Goal: Information Seeking & Learning: Check status

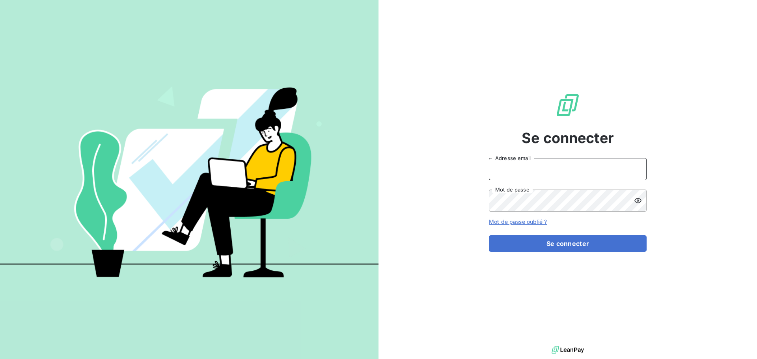
click at [506, 165] on input "Adresse email" at bounding box center [568, 169] width 158 height 22
type input "[EMAIL_ADDRESS][DOMAIN_NAME]"
click at [489, 235] on button "Se connecter" at bounding box center [568, 243] width 158 height 17
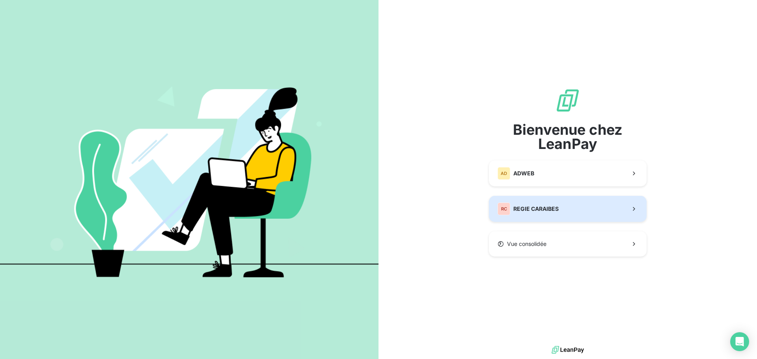
click at [536, 209] on span "REGIE CARAIBES" at bounding box center [536, 209] width 45 height 8
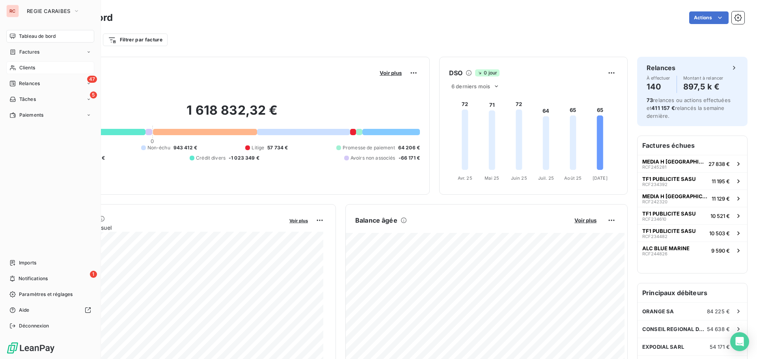
click at [26, 70] on span "Clients" at bounding box center [27, 67] width 16 height 7
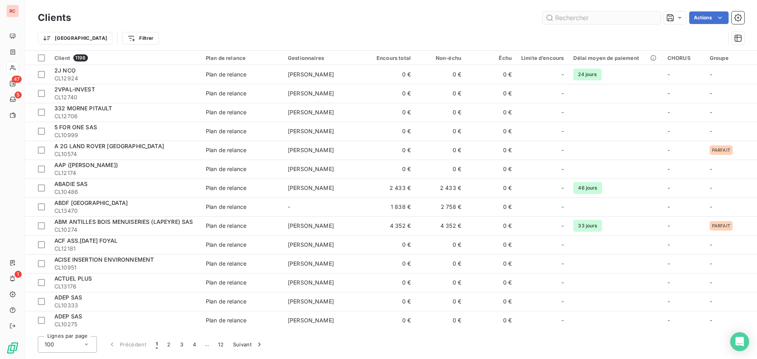
click at [555, 20] on input "text" at bounding box center [602, 17] width 118 height 13
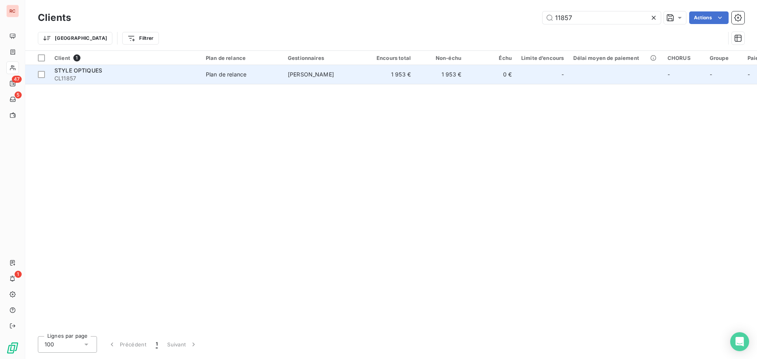
type input "11857"
click at [282, 78] on td "Plan de relance" at bounding box center [242, 74] width 82 height 19
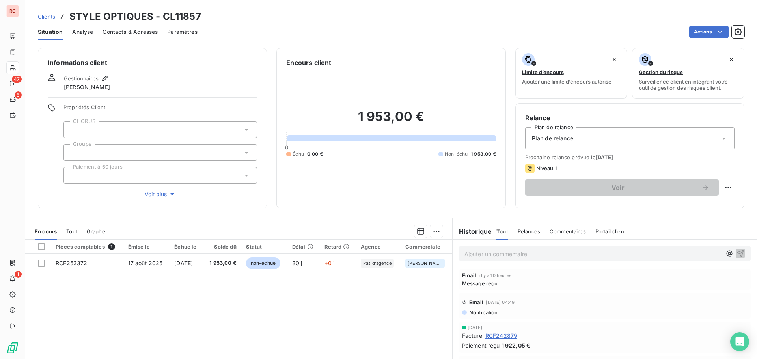
click at [78, 232] on div "En cours Tout Graphe" at bounding box center [238, 231] width 427 height 17
click at [71, 230] on span "Tout" at bounding box center [71, 231] width 11 height 6
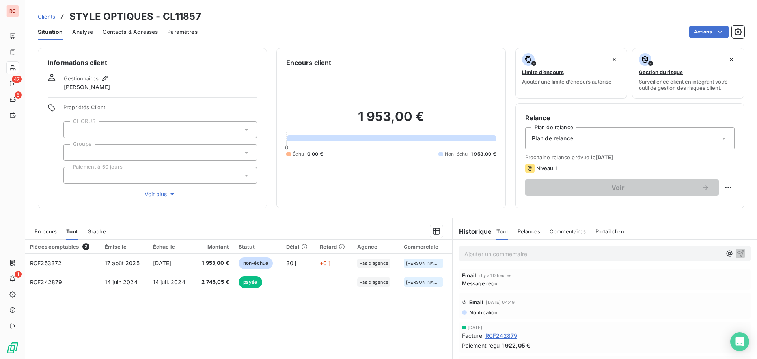
click at [50, 230] on span "En cours" at bounding box center [46, 231] width 22 height 6
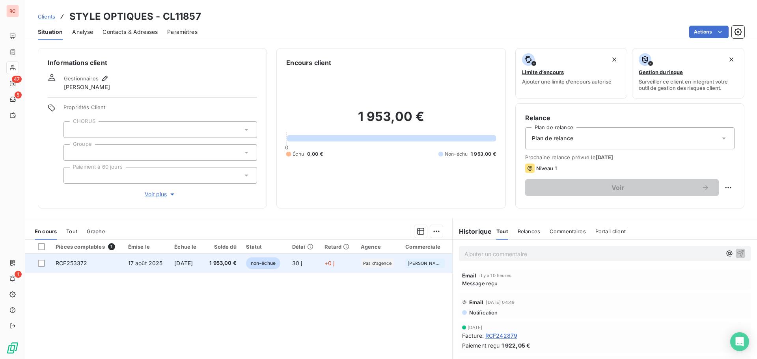
click at [216, 264] on span "1 953,00 €" at bounding box center [222, 264] width 29 height 8
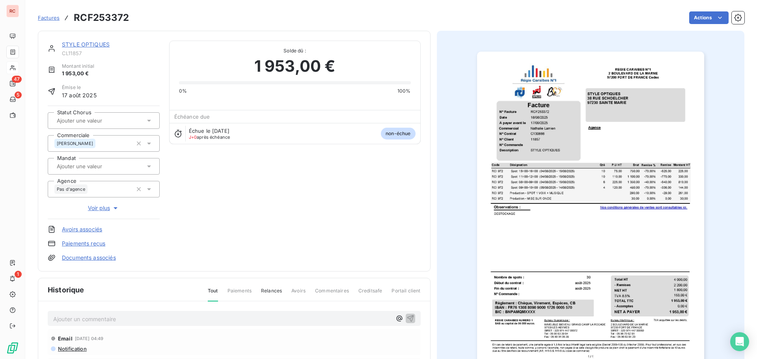
click at [107, 316] on p "Ajouter un commentaire ﻿" at bounding box center [222, 319] width 338 height 10
click at [364, 322] on p "[DATE] Ordre de virement, mais le N° de compte indiqué ne correspond pas à la r…" at bounding box center [222, 318] width 338 height 9
click at [339, 318] on p "[DATE] Ordre de virement, mais le N° de compte indiqué ne correspond pas à la r…" at bounding box center [222, 318] width 338 height 9
click at [349, 317] on p "[DATE] Ordre de virement, mais le N° de compte indiqué ne correspond pas à la r…" at bounding box center [222, 318] width 338 height 9
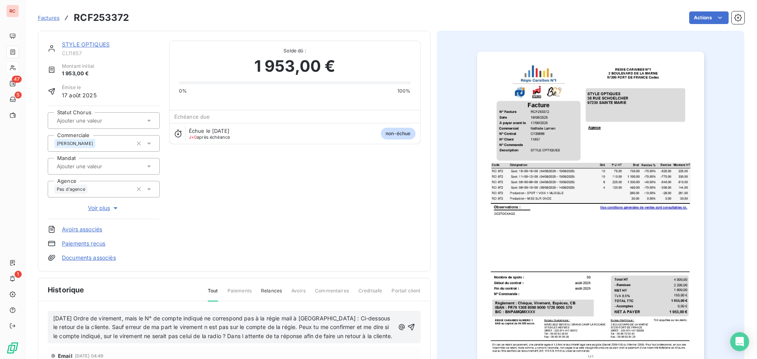
click at [413, 332] on div "[DATE] Ordre de virement, mais le N° de compte indiqué ne correspond pas à la r…" at bounding box center [234, 327] width 373 height 33
click at [408, 330] on icon "button" at bounding box center [411, 327] width 7 height 7
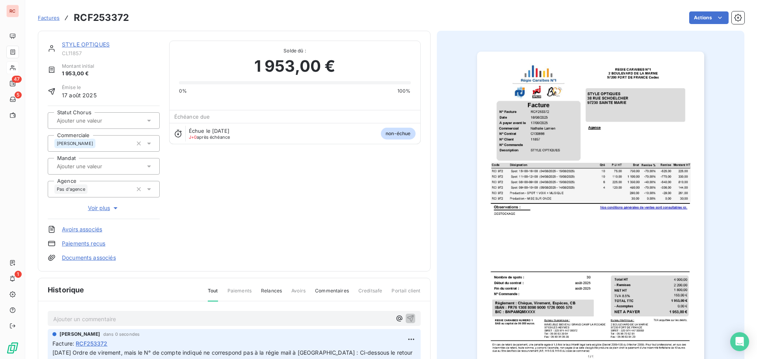
click at [87, 47] on link "STYLE OPTIQUES" at bounding box center [86, 44] width 48 height 7
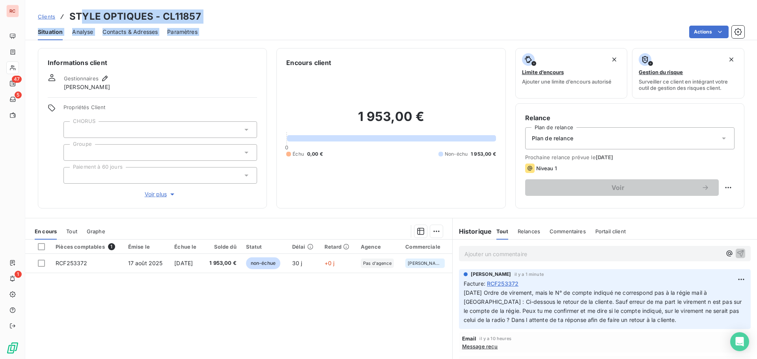
drag, startPoint x: 205, startPoint y: 26, endPoint x: 233, endPoint y: 23, distance: 28.1
click at [81, 19] on div "Clients STYLE OPTIQUES - CL11857 Situation Analyse Contacts & Adresses Paramètr…" at bounding box center [391, 20] width 732 height 40
click at [246, 22] on div "Clients STYLE OPTIQUES - CL11857" at bounding box center [391, 16] width 732 height 14
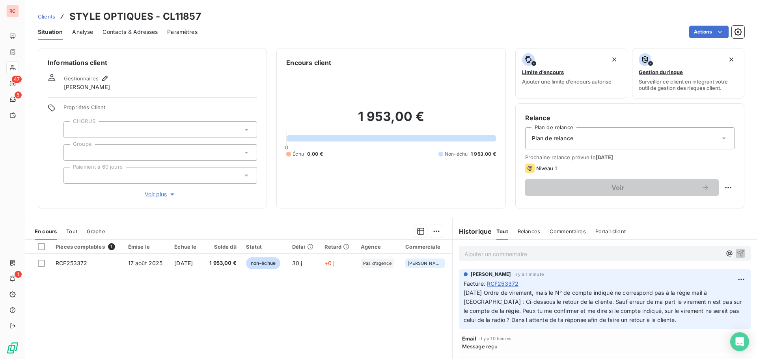
click at [196, 17] on h3 "STYLE OPTIQUES - CL11857" at bounding box center [135, 16] width 132 height 14
drag, startPoint x: 201, startPoint y: 17, endPoint x: 71, endPoint y: 12, distance: 130.2
click at [71, 12] on div "Clients STYLE OPTIQUES - CL11857" at bounding box center [391, 16] width 732 height 14
copy h3 "STYLE OPTIQUES - CL11857"
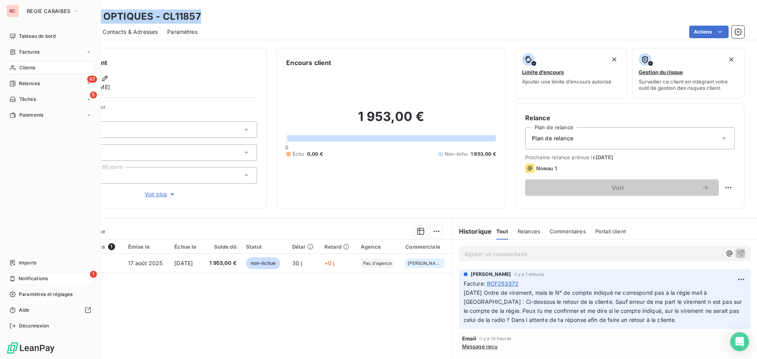
click at [37, 278] on span "Notifications" at bounding box center [33, 278] width 29 height 7
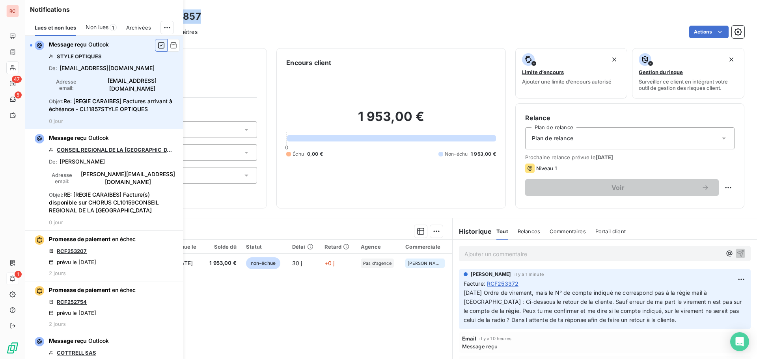
click at [158, 43] on icon "button" at bounding box center [161, 45] width 6 height 6
drag, startPoint x: 357, startPoint y: 6, endPoint x: 357, endPoint y: 10, distance: 4.3
click at [357, 6] on div "Clients STYLE OPTIQUES - CL11857 Situation Analyse Contacts & Adresses Paramètr…" at bounding box center [391, 20] width 732 height 40
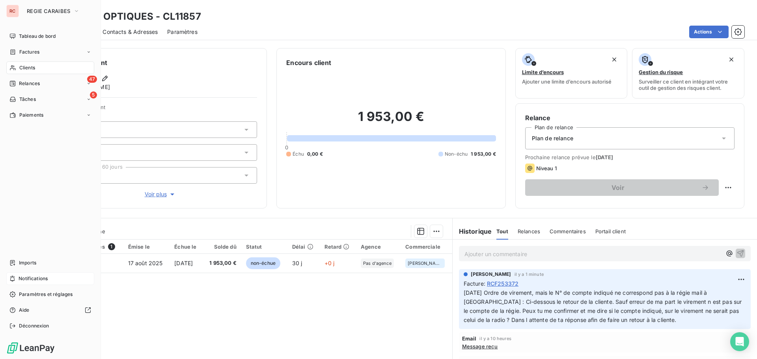
click at [32, 66] on span "Clients" at bounding box center [27, 67] width 16 height 7
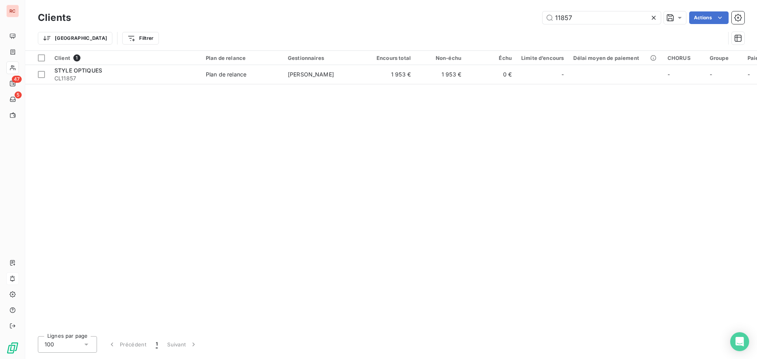
drag, startPoint x: 579, startPoint y: 16, endPoint x: 514, endPoint y: 20, distance: 65.6
click at [514, 20] on div "11857 Actions" at bounding box center [412, 17] width 664 height 13
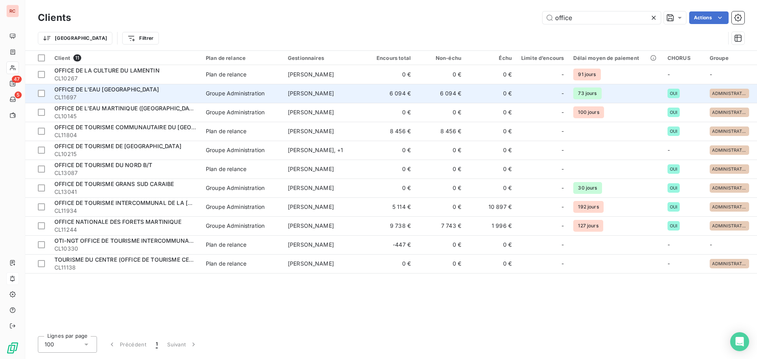
type input "office"
click at [230, 91] on div "Groupe Administration" at bounding box center [235, 94] width 59 height 8
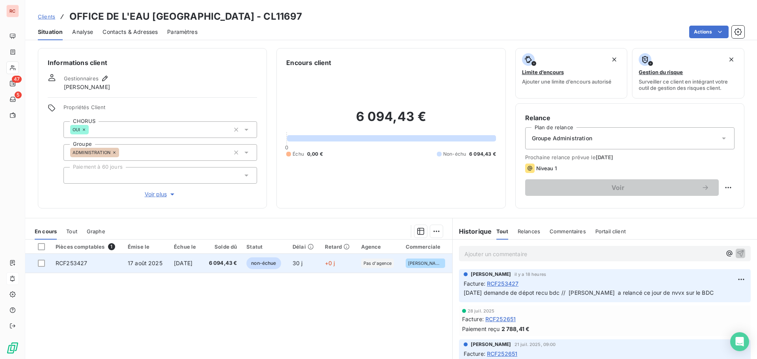
click at [169, 265] on td "[DATE]" at bounding box center [185, 263] width 33 height 19
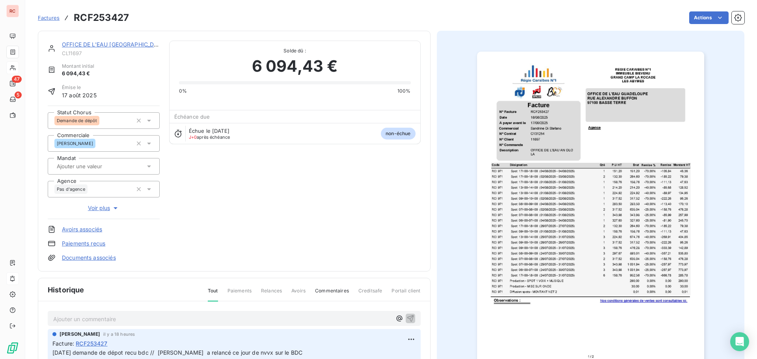
click at [146, 122] on icon at bounding box center [149, 121] width 8 height 8
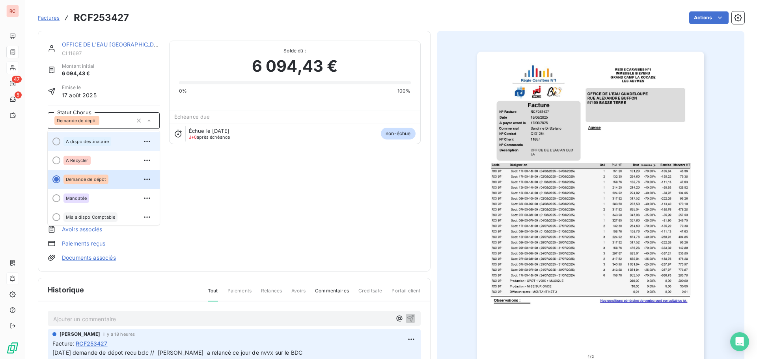
click at [98, 141] on span "A dispo destinataire" at bounding box center [87, 141] width 43 height 5
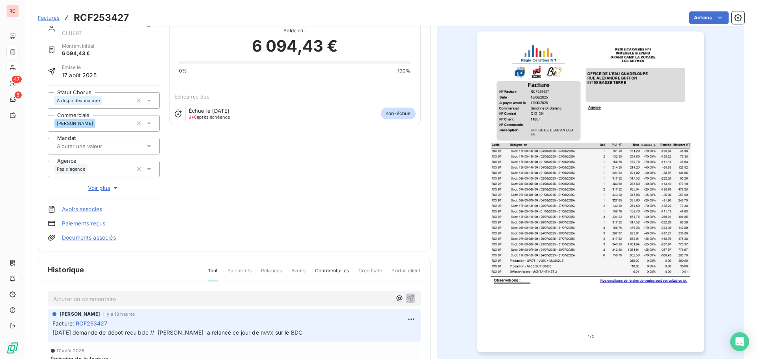
scroll to position [40, 0]
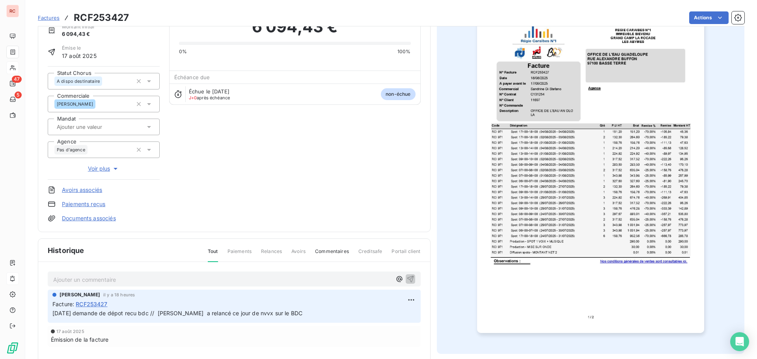
click at [84, 314] on span "[DATE] demande de dépot recu bdc // [PERSON_NAME] a relancé ce jour de nvvx sur…" at bounding box center [177, 313] width 250 height 7
click at [407, 300] on html "RC 47 5 Factures RCF253427 Actions OFFICE DE L'EAU GUADELOUPE CL11697 Montant i…" at bounding box center [378, 179] width 757 height 359
click at [381, 319] on div "Editer" at bounding box center [389, 317] width 44 height 13
click at [86, 313] on span "[DATE] demande de dépot recu bdc // [PERSON_NAME] a relancé ce jour de nvvx sur…" at bounding box center [177, 313] width 250 height 7
click at [408, 311] on icon "button" at bounding box center [411, 313] width 7 height 7
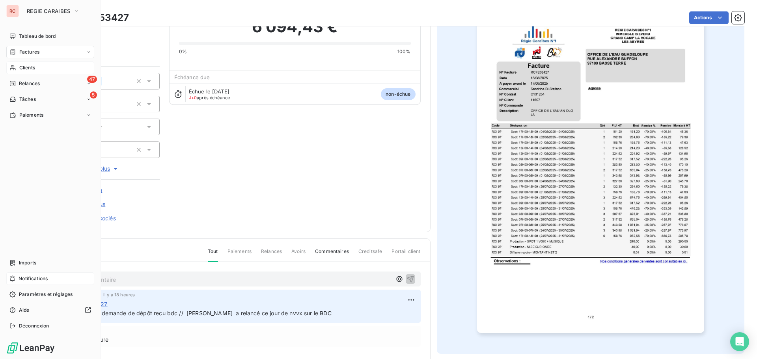
click at [29, 69] on span "Clients" at bounding box center [27, 67] width 16 height 7
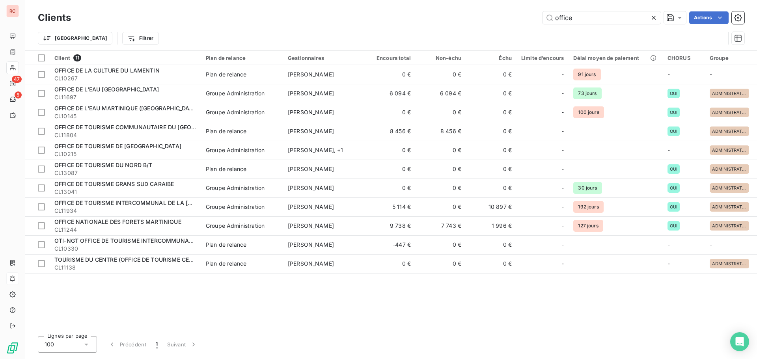
drag, startPoint x: 583, startPoint y: 22, endPoint x: 535, endPoint y: 18, distance: 47.9
click at [535, 18] on div "office Actions" at bounding box center [412, 17] width 664 height 13
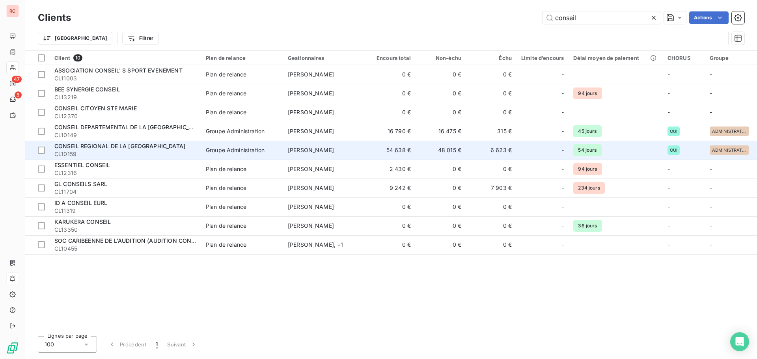
type input "conseil"
click at [142, 146] on span "CONSEIL REGIONAL DE LA [GEOGRAPHIC_DATA]" at bounding box center [119, 146] width 131 height 7
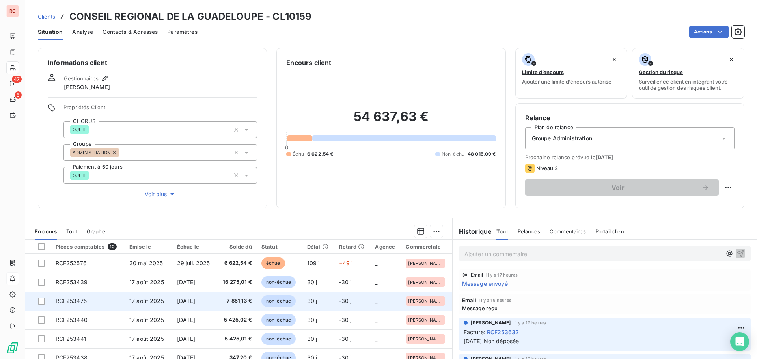
click at [233, 303] on span "7 851,13 €" at bounding box center [236, 301] width 31 height 8
